Goal: Task Accomplishment & Management: Manage account settings

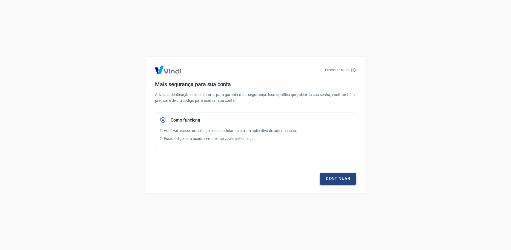
click at [340, 179] on link "Continuar" at bounding box center [338, 179] width 36 height 12
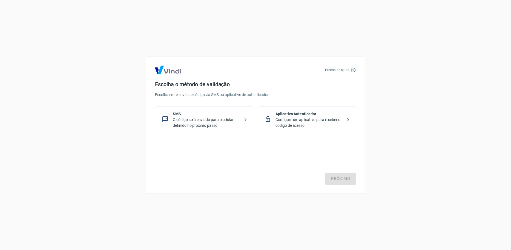
click at [204, 118] on p "O código será enviado para o celular definido no próximo passo." at bounding box center [206, 123] width 67 height 12
click at [338, 179] on link "Próximo" at bounding box center [340, 179] width 31 height 12
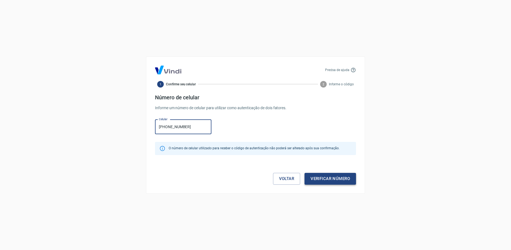
type input "[PHONE_NUMBER]"
click at [331, 178] on button "Verificar número" at bounding box center [331, 179] width 52 height 12
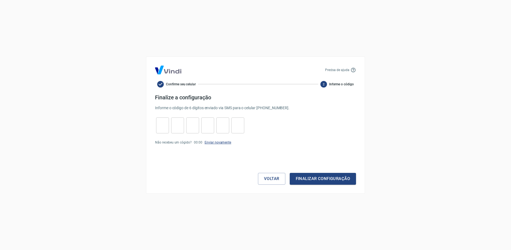
click at [213, 143] on link "Enviar novamente" at bounding box center [218, 142] width 27 height 4
click at [271, 181] on button "Voltar" at bounding box center [271, 179] width 27 height 12
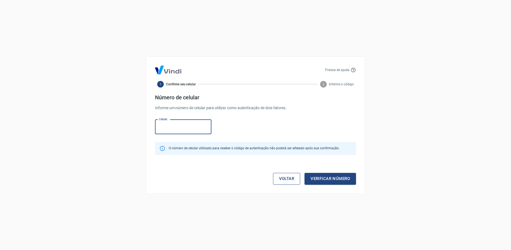
click at [293, 179] on link "Voltar" at bounding box center [286, 179] width 27 height 12
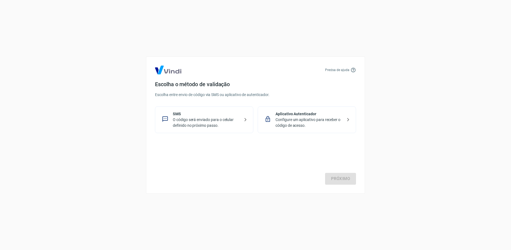
click at [298, 120] on p "Configure um aplicativo para receber o código de acesso." at bounding box center [309, 123] width 67 height 12
click at [332, 178] on link "Próximo" at bounding box center [340, 179] width 31 height 12
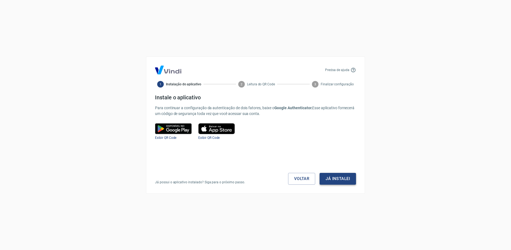
click at [343, 178] on button "Já instalei" at bounding box center [338, 179] width 36 height 12
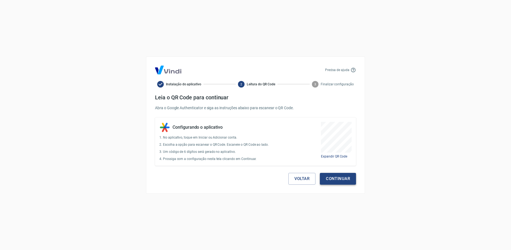
click at [346, 181] on button "Continuar" at bounding box center [338, 179] width 36 height 12
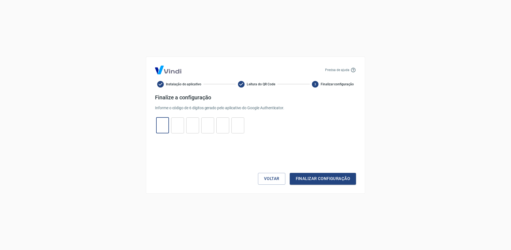
click at [161, 127] on input "tel" at bounding box center [162, 125] width 13 height 12
type input "2"
type input "1"
type input "9"
type input "6"
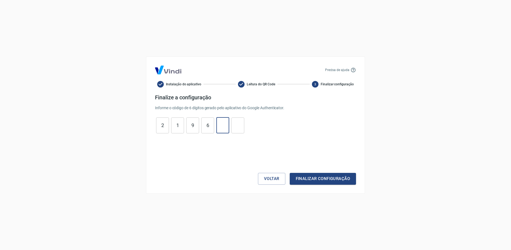
type input "3"
type input "8"
click at [318, 177] on button "Finalizar configuração" at bounding box center [323, 179] width 66 height 12
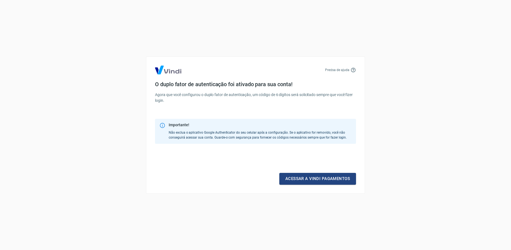
click at [318, 177] on link "Acessar a Vindi pagamentos" at bounding box center [318, 179] width 77 height 12
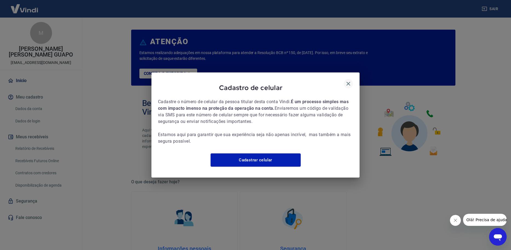
click at [349, 80] on icon "button" at bounding box center [348, 83] width 7 height 7
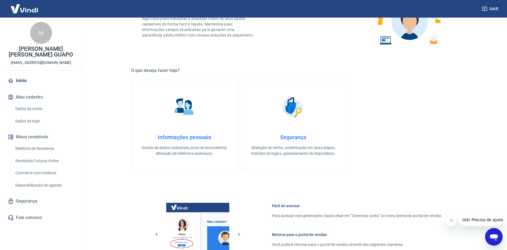
scroll to position [27, 0]
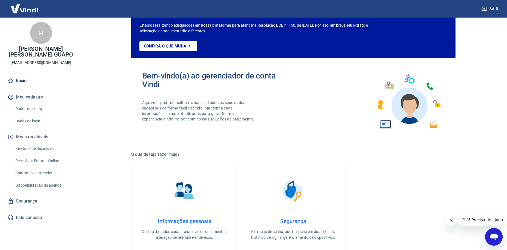
click at [34, 108] on link "Dados da conta" at bounding box center [44, 108] width 62 height 11
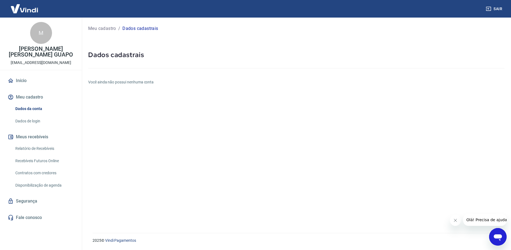
click at [22, 82] on link "Início" at bounding box center [41, 81] width 69 height 12
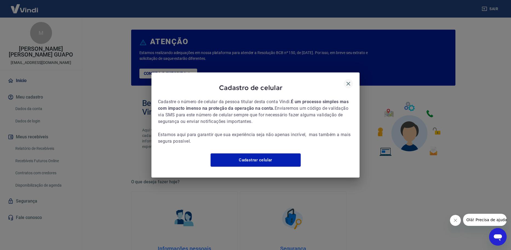
click at [349, 80] on icon "button" at bounding box center [348, 83] width 7 height 7
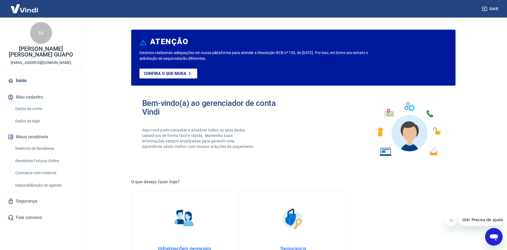
click at [490, 7] on button "Sair" at bounding box center [491, 9] width 20 height 10
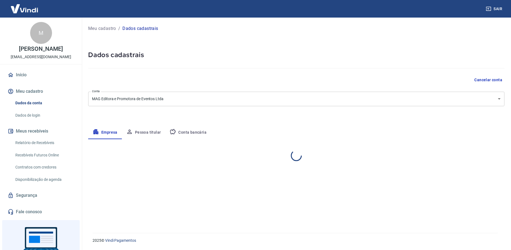
select select "PR"
select select "business"
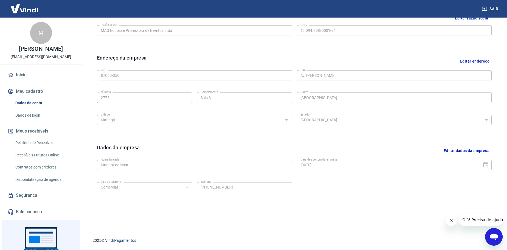
scroll to position [63, 0]
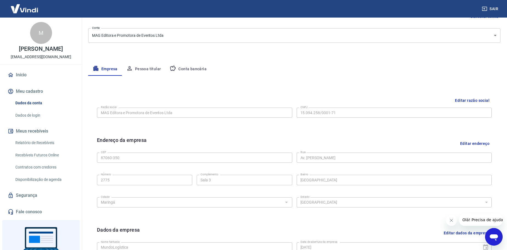
click at [144, 69] on button "Pessoa titular" at bounding box center [144, 68] width 44 height 13
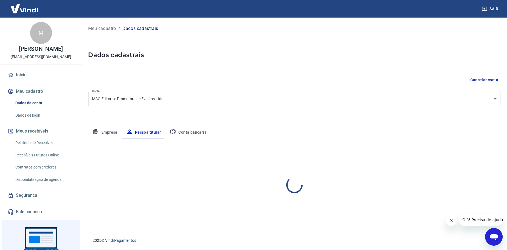
scroll to position [0, 0]
click at [26, 108] on link "Dados da conta" at bounding box center [44, 102] width 62 height 11
click at [105, 133] on button "Empresa" at bounding box center [105, 132] width 34 height 13
select select "PR"
select select "business"
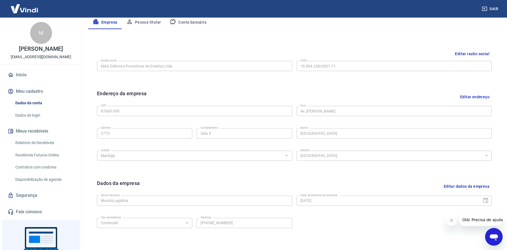
scroll to position [63, 0]
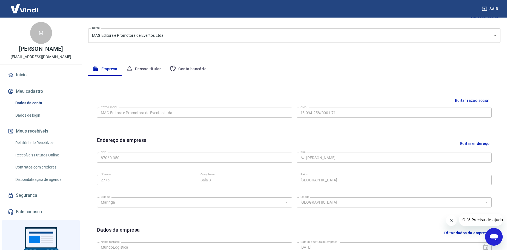
click at [183, 68] on button "Conta bancária" at bounding box center [188, 68] width 46 height 13
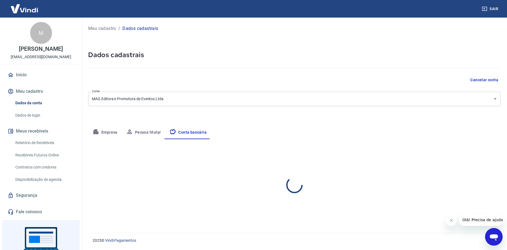
scroll to position [0, 0]
select select "1"
click at [144, 132] on button "Pessoa titular" at bounding box center [144, 132] width 44 height 13
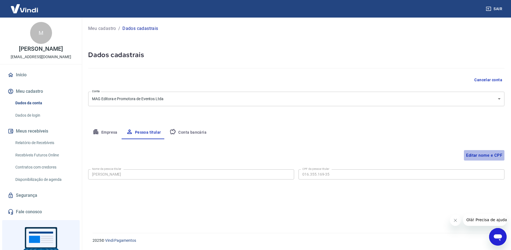
click at [481, 155] on button "Editar nome e CPF" at bounding box center [484, 155] width 41 height 10
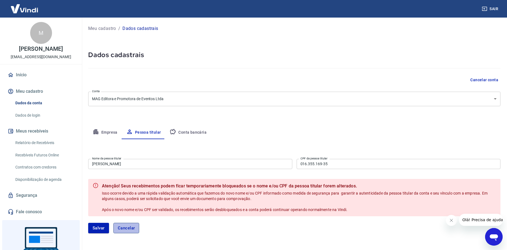
click at [121, 227] on button "Cancelar" at bounding box center [126, 228] width 26 height 10
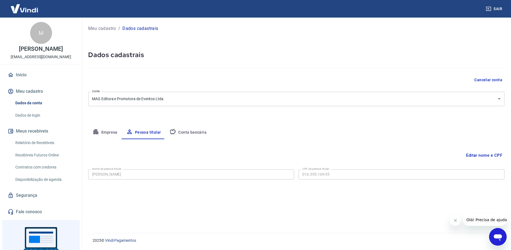
click at [32, 119] on link "Dados de login" at bounding box center [44, 115] width 62 height 11
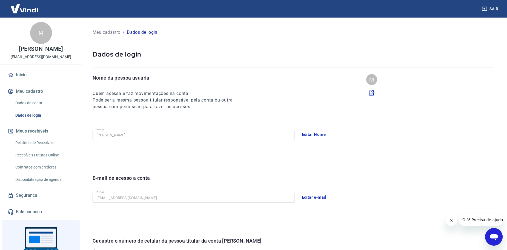
scroll to position [1, 0]
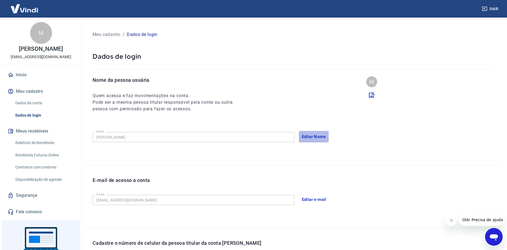
click at [313, 136] on button "Editar Nome" at bounding box center [314, 137] width 30 height 12
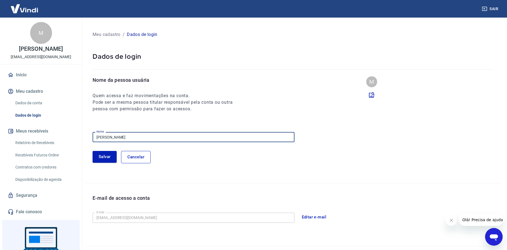
drag, startPoint x: 220, startPoint y: 136, endPoint x: 40, endPoint y: 130, distance: 179.6
click at [39, 132] on div "Sair M [PERSON_NAME] [EMAIL_ADDRESS][DOMAIN_NAME] Início Meu cadastro Dados da …" at bounding box center [253, 124] width 507 height 250
type input "[PERSON_NAME]"
click at [97, 160] on button "Salvar" at bounding box center [105, 157] width 24 height 12
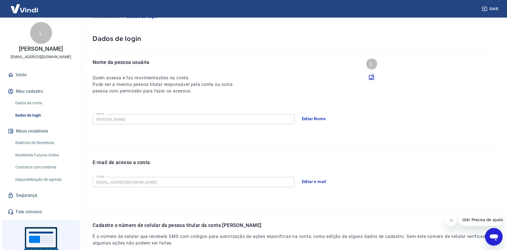
scroll to position [28, 0]
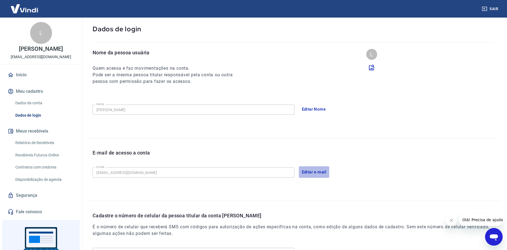
click at [311, 171] on button "Editar e-mail" at bounding box center [314, 172] width 31 height 12
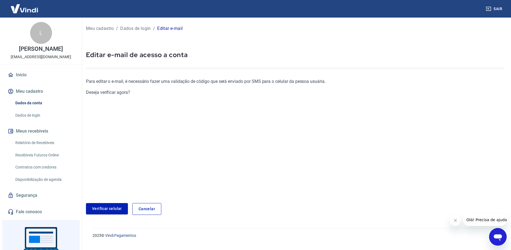
click at [103, 208] on link "Verificar celular" at bounding box center [107, 208] width 42 height 11
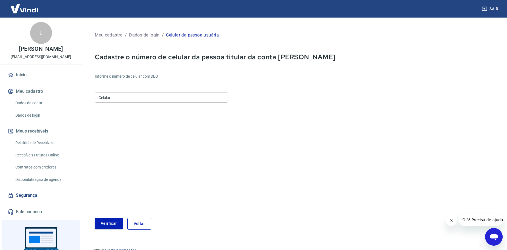
click at [110, 99] on input "Celular" at bounding box center [161, 97] width 133 height 10
type input "[PHONE_NUMBER]"
click at [113, 222] on button "Verificar" at bounding box center [109, 223] width 28 height 11
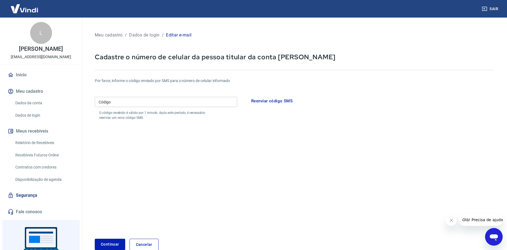
click at [106, 101] on div "Código Código" at bounding box center [166, 102] width 143 height 10
click at [234, 128] on form "Por favor, informe o código enviado por SMS para o número de celular informado …" at bounding box center [294, 160] width 399 height 179
click at [139, 37] on p "Dados de login" at bounding box center [144, 35] width 31 height 7
click at [149, 241] on link "Cancelar" at bounding box center [144, 244] width 29 height 12
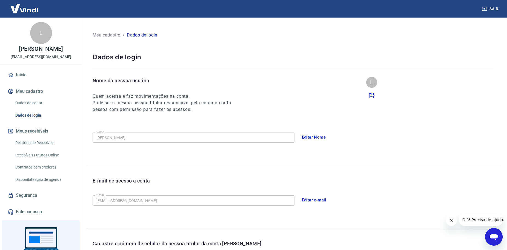
click at [314, 197] on button "Editar e-mail" at bounding box center [314, 200] width 31 height 12
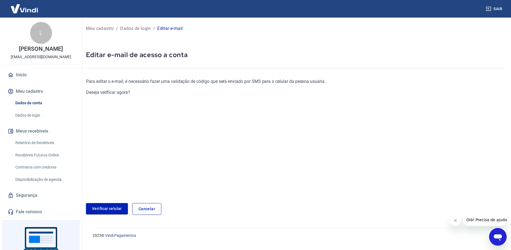
click at [112, 207] on link "Verificar celular" at bounding box center [107, 208] width 42 height 11
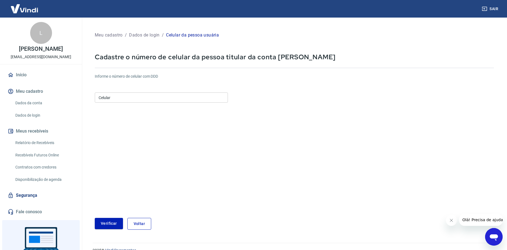
click at [127, 97] on input "Celular" at bounding box center [161, 97] width 133 height 10
click at [135, 97] on input "[PHONE_NUMBER]" at bounding box center [161, 97] width 133 height 10
drag, startPoint x: 126, startPoint y: 98, endPoint x: 90, endPoint y: 99, distance: 35.9
click at [90, 99] on div "Meu cadastro / Dados de login / Celular da pessoa usuária Cadastre o número de …" at bounding box center [294, 130] width 412 height 212
type input "[PHONE_NUMBER]"
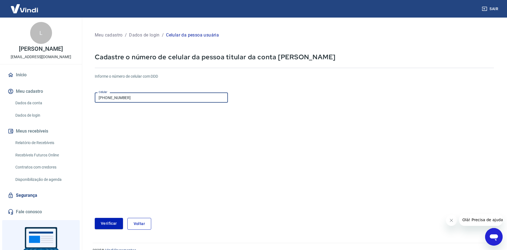
click at [153, 155] on form "Informe o número de celular com DDD Celular [PHONE_NUMBER] Celular Verificar Vo…" at bounding box center [294, 149] width 399 height 160
click at [112, 224] on button "Verificar" at bounding box center [109, 223] width 28 height 11
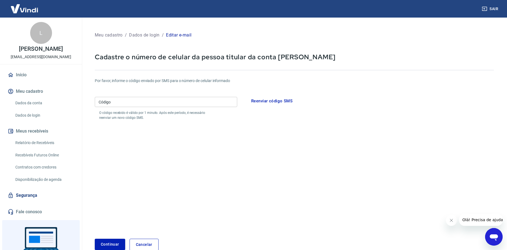
click at [147, 245] on link "Cancelar" at bounding box center [144, 244] width 29 height 12
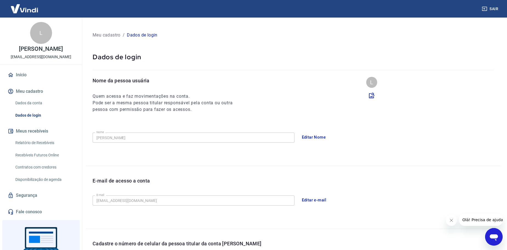
click at [143, 35] on p "Dados de login" at bounding box center [142, 35] width 31 height 7
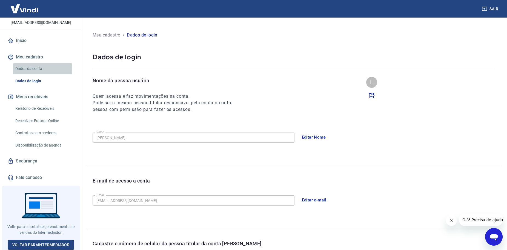
click at [26, 69] on link "Dados da conta" at bounding box center [44, 68] width 62 height 11
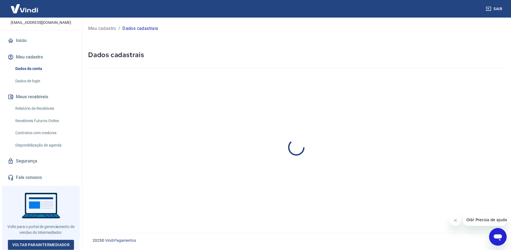
select select "PR"
select select "business"
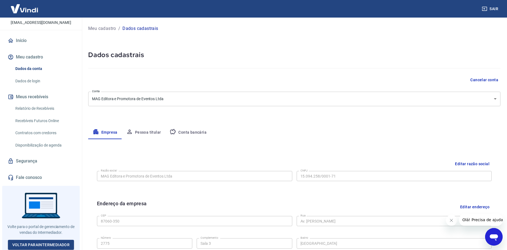
click at [30, 79] on link "Dados de login" at bounding box center [44, 80] width 62 height 11
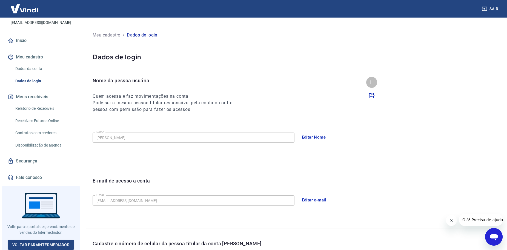
click at [22, 66] on link "Dados da conta" at bounding box center [44, 68] width 62 height 11
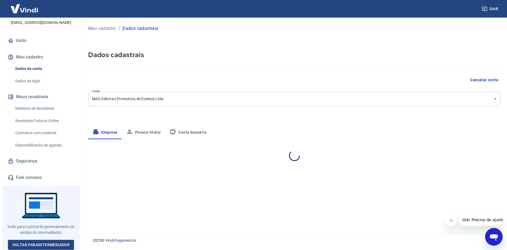
select select "PR"
select select "business"
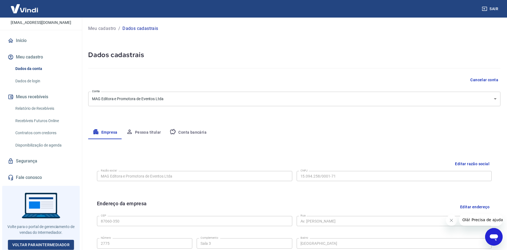
click at [24, 162] on link "Segurança" at bounding box center [41, 161] width 69 height 12
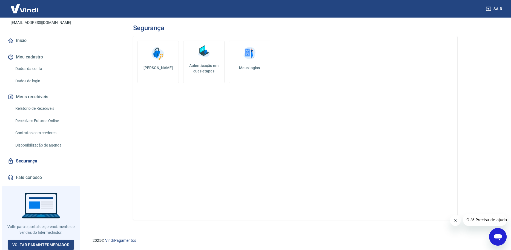
click at [164, 59] on img at bounding box center [158, 53] width 16 height 16
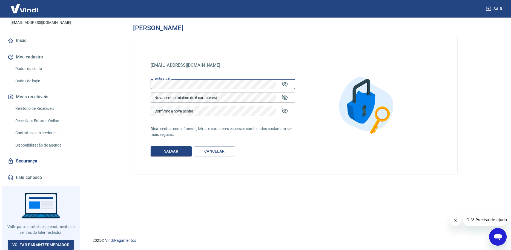
click at [70, 82] on div "Sair L [PERSON_NAME] [EMAIL_ADDRESS][DOMAIN_NAME] Início Meu cadastro Dados da …" at bounding box center [255, 125] width 511 height 250
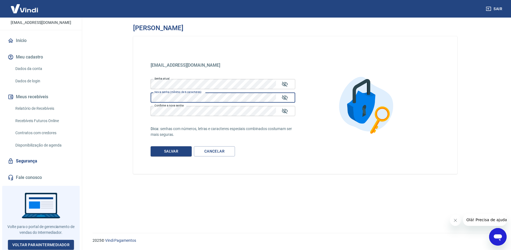
click at [117, 96] on main "[PERSON_NAME] [EMAIL_ADDRESS][DOMAIN_NAME] [EMAIL_ADDRESS][DOMAIN_NAME] Senha a…" at bounding box center [295, 134] width 432 height 232
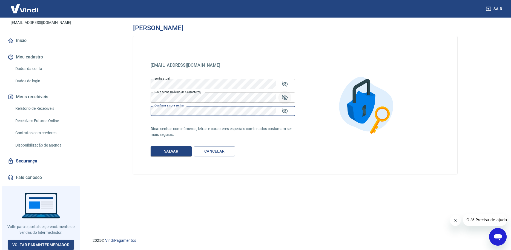
click at [286, 97] on icon "Mostrar/esconder senha" at bounding box center [285, 97] width 7 height 7
click at [286, 112] on icon "Mostrar/esconder senha" at bounding box center [285, 110] width 6 height 5
click at [184, 152] on button "Salvar" at bounding box center [171, 151] width 41 height 10
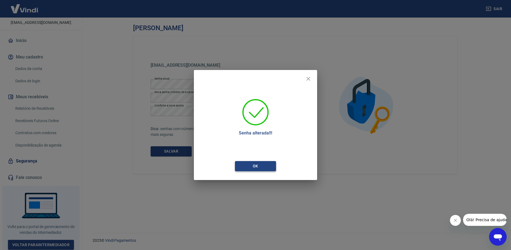
click at [265, 165] on button "Ok" at bounding box center [255, 166] width 41 height 10
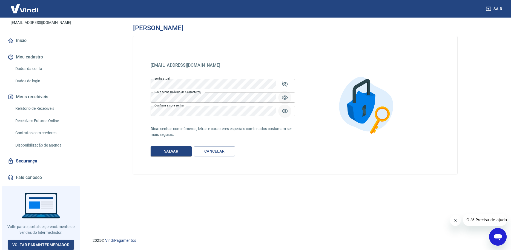
click at [30, 161] on link "Segurança" at bounding box center [41, 161] width 69 height 12
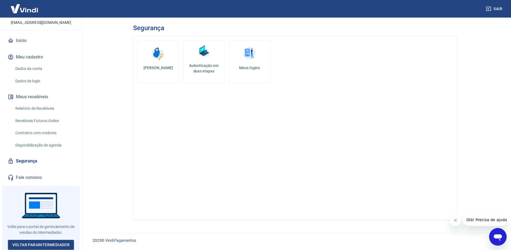
click at [203, 53] on img at bounding box center [204, 51] width 16 height 16
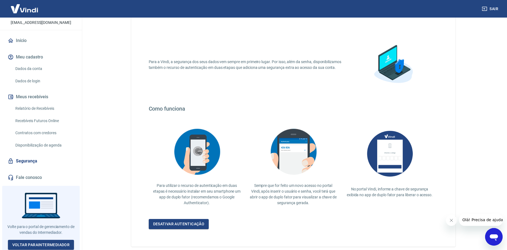
scroll to position [48, 0]
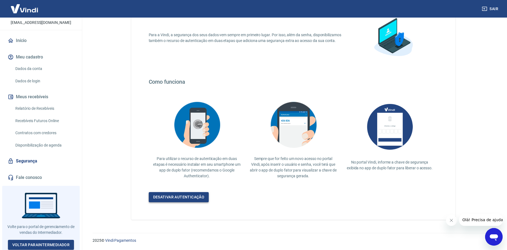
click at [170, 196] on link "Desativar autenticação" at bounding box center [179, 197] width 60 height 10
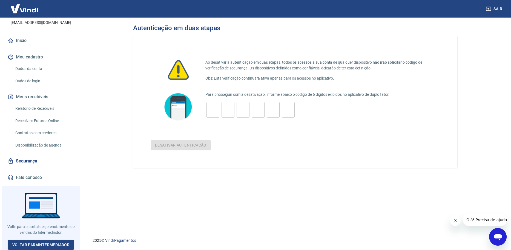
click at [215, 107] on input "tel" at bounding box center [213, 110] width 13 height 12
type input "6"
type input "1"
type input "3"
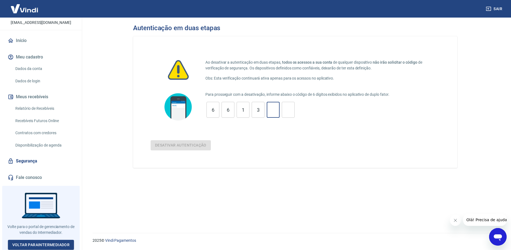
type input "6"
type input "3"
type input "6"
type input "3"
type input "1"
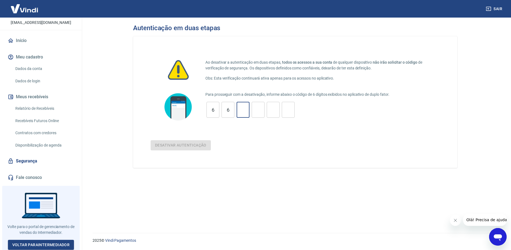
type input "6"
type input "4"
type input "0"
type input "6"
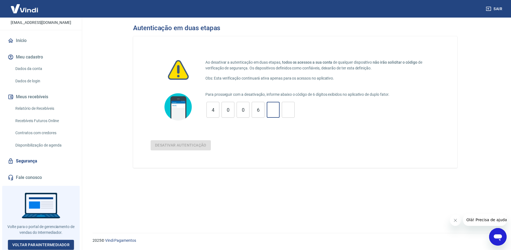
type input "4"
click at [174, 146] on button "Desativar autenticação" at bounding box center [181, 145] width 60 height 10
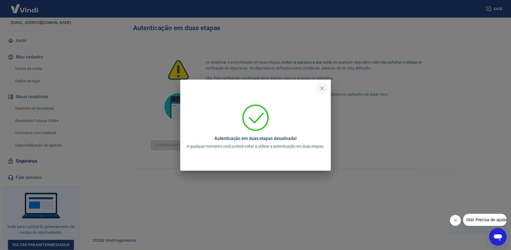
click at [323, 89] on icon "close" at bounding box center [322, 88] width 7 height 7
